Goal: Information Seeking & Learning: Learn about a topic

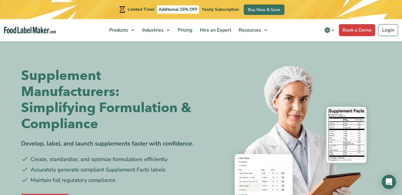
click at [81, 149] on div "Supplement Manufacturers: Simplifying Formulation & Compliance Develop, label, …" at bounding box center [109, 137] width 176 height 175
click at [314, 100] on img at bounding box center [294, 146] width 176 height 176
click at [99, 189] on div "Book a Demo" at bounding box center [108, 198] width 177 height 18
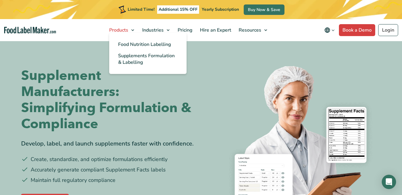
click at [106, 20] on link "Products" at bounding box center [122, 30] width 32 height 22
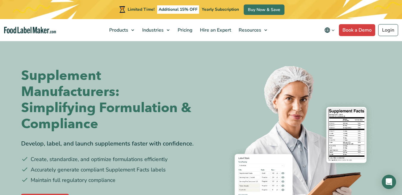
drag, startPoint x: 69, startPoint y: 38, endPoint x: 4, endPoint y: 8, distance: 71.5
click at [74, 41] on nav "Products Food Nutrition Labelling Supplements Formulation & Labelling Industrie…" at bounding box center [201, 30] width 402 height 22
click at [355, 90] on img at bounding box center [294, 146] width 176 height 176
click at [203, 183] on div "Supplement Manufacturers: Simplifying Formulation & Compliance Develop, label, …" at bounding box center [201, 136] width 360 height 193
click at [154, 175] on ul "Create, standardize, and optimize formulations efficiently Accurately generate …" at bounding box center [109, 169] width 176 height 29
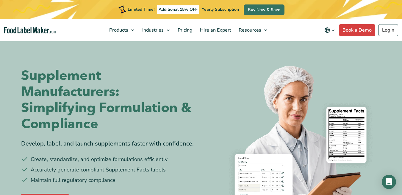
click at [154, 175] on ul "Create, standardize, and optimize formulations efficiently Accurately generate …" at bounding box center [109, 169] width 176 height 29
drag, startPoint x: 82, startPoint y: 185, endPoint x: 87, endPoint y: 180, distance: 6.5
click at [108, 176] on li "Maintain full regulatory compliance" at bounding box center [109, 180] width 176 height 8
